Goal: Task Accomplishment & Management: Manage account settings

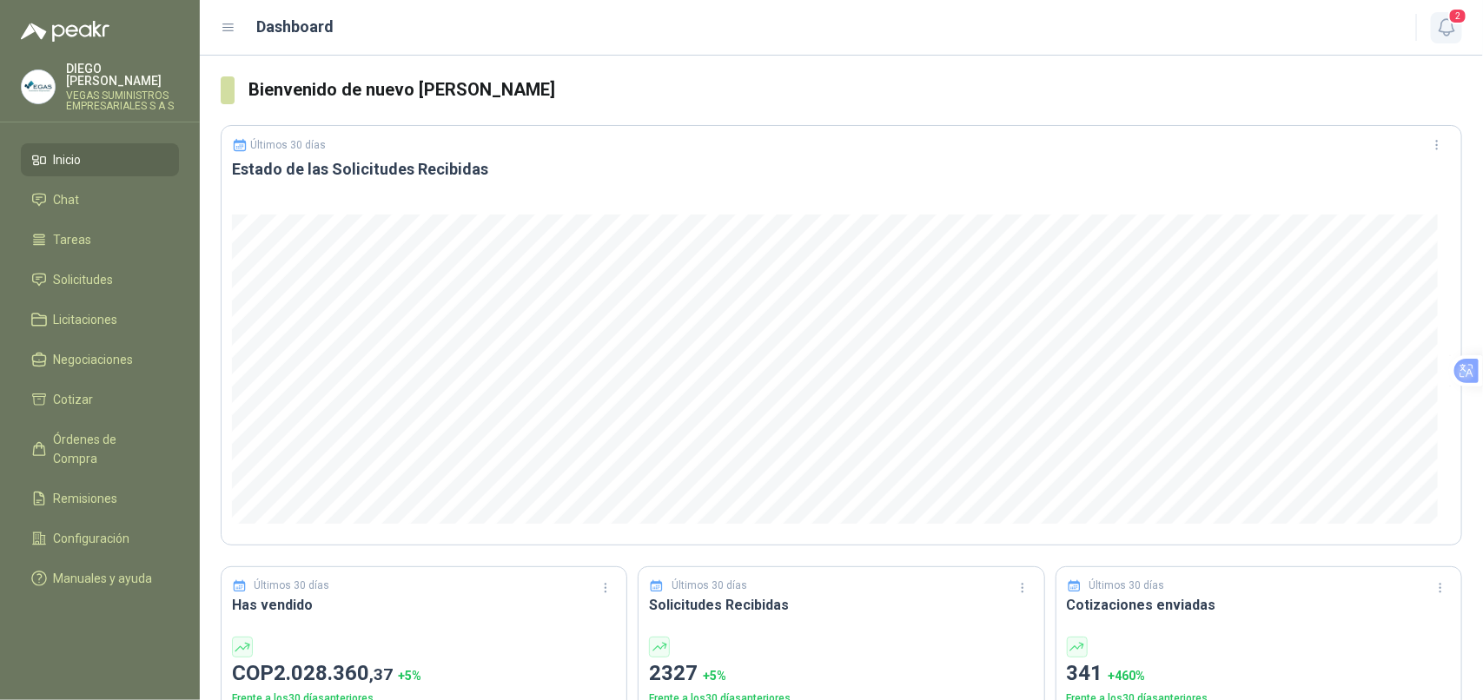
click at [1452, 28] on icon "button" at bounding box center [1445, 27] width 15 height 17
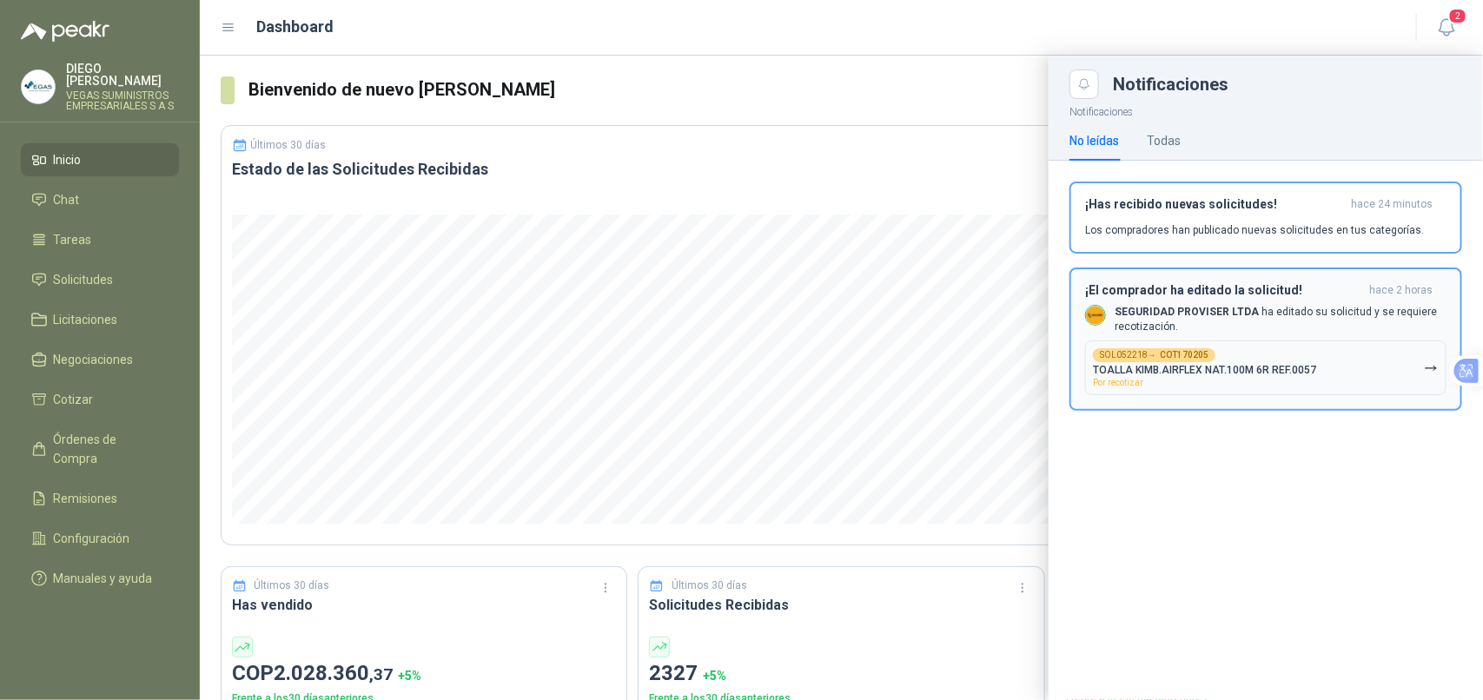
click at [1346, 374] on button "SOL052218 → COT170205 TOALLA KIMB.AIRFLEX NAT.100M 6R REF.0057 Por recotizar" at bounding box center [1265, 368] width 361 height 55
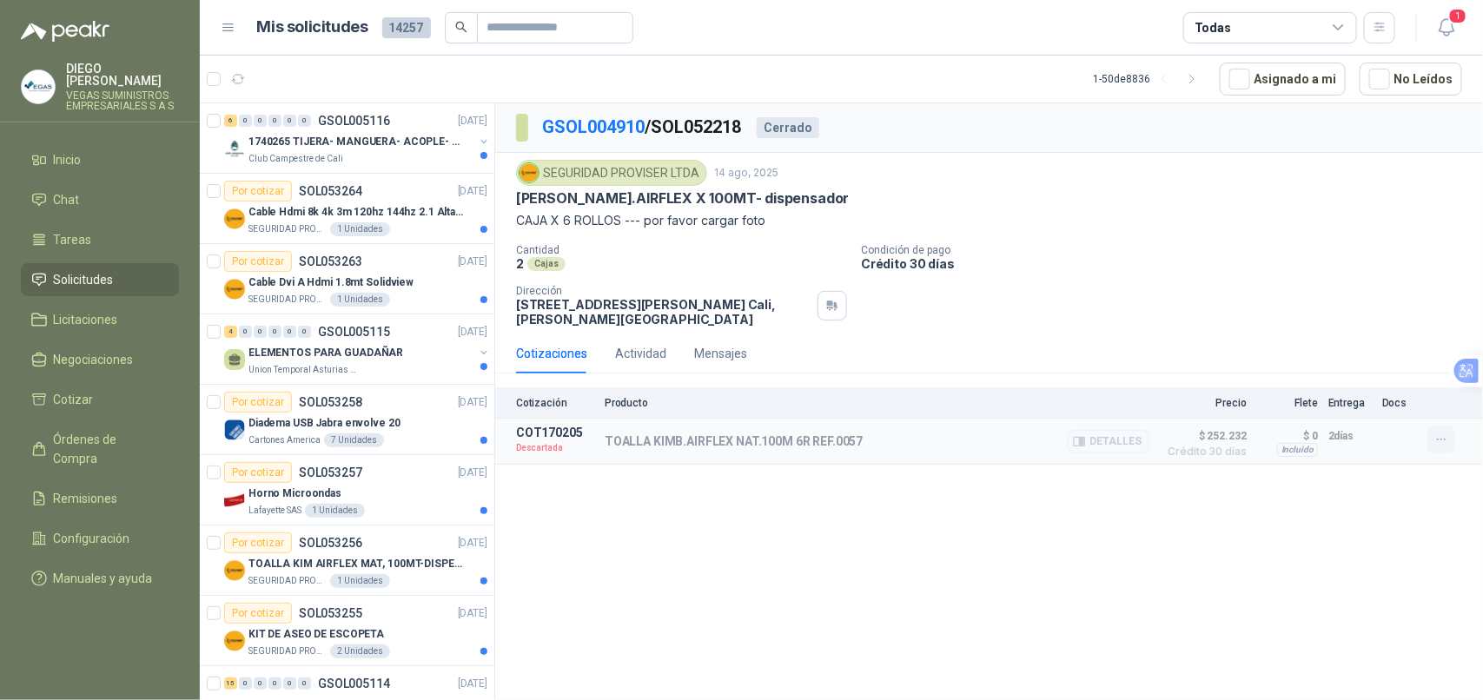
click at [1440, 440] on icon "button" at bounding box center [1441, 440] width 8 height 1
click at [1455, 23] on span "1" at bounding box center [1457, 16] width 19 height 17
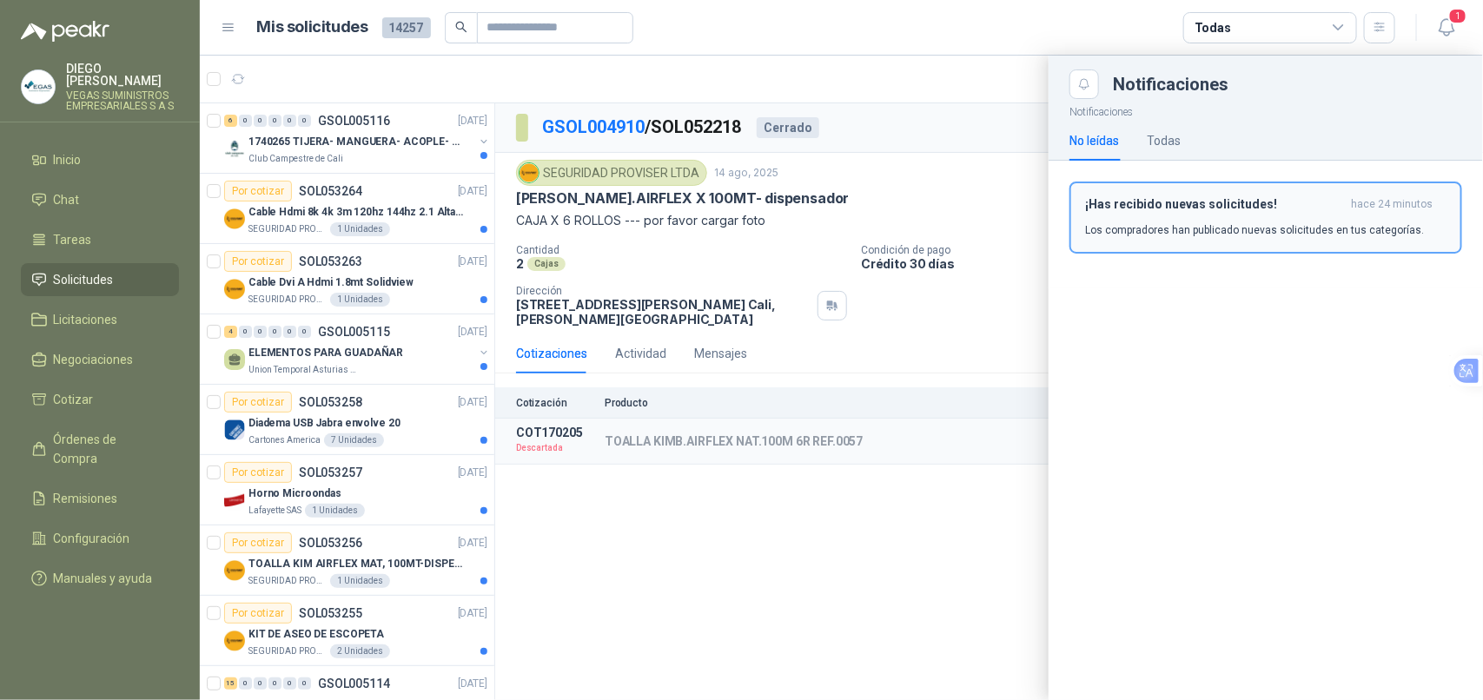
click at [1279, 224] on p "Los compradores han publicado nuevas solicitudes en tus categorías." at bounding box center [1254, 230] width 339 height 16
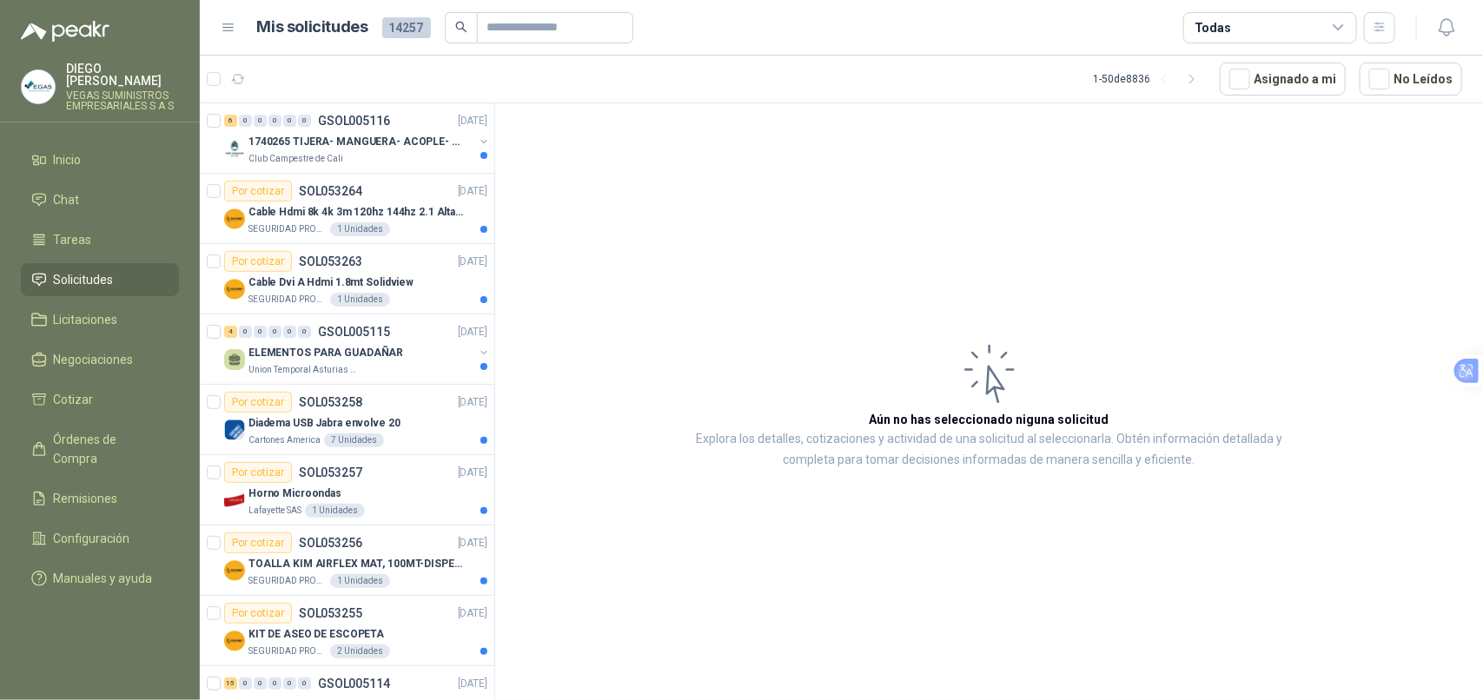
click at [100, 270] on span "Solicitudes" at bounding box center [84, 279] width 60 height 19
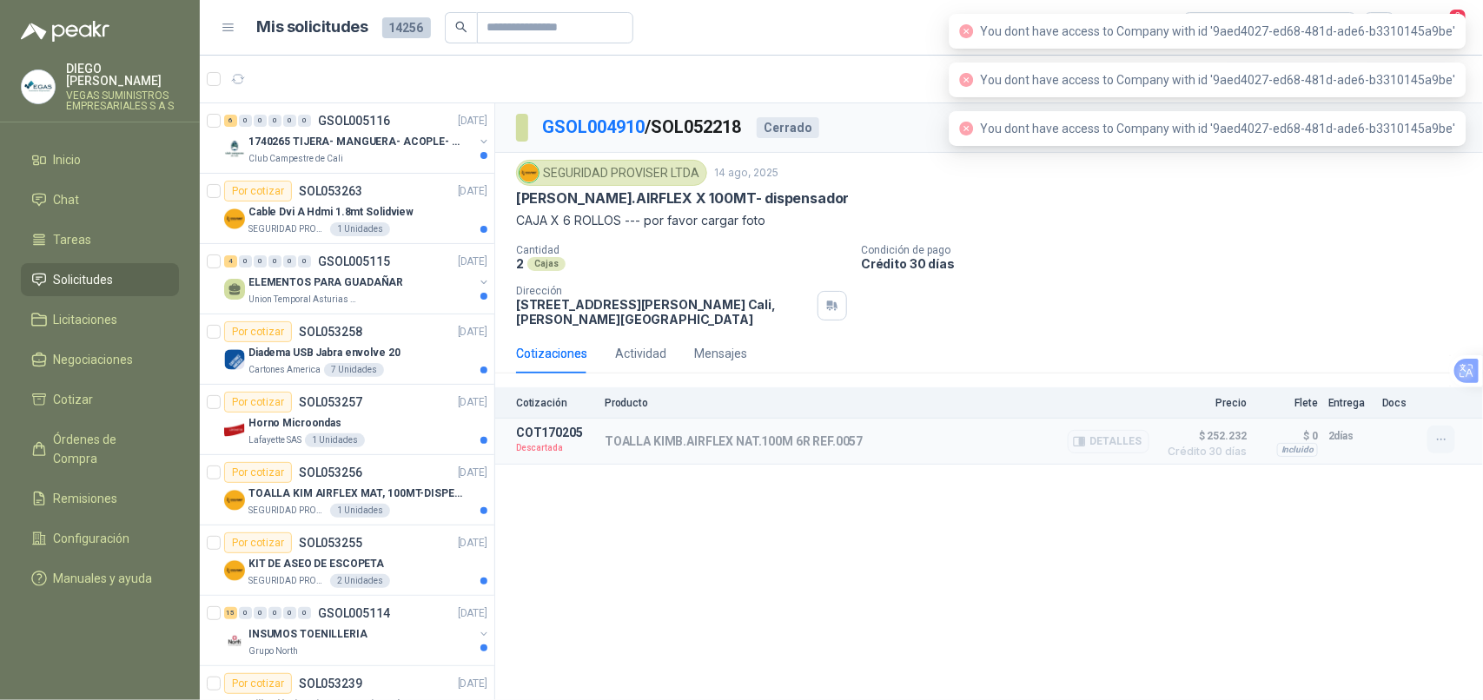
click at [1440, 444] on icon "button" at bounding box center [1441, 440] width 15 height 15
